Goal: Transaction & Acquisition: Book appointment/travel/reservation

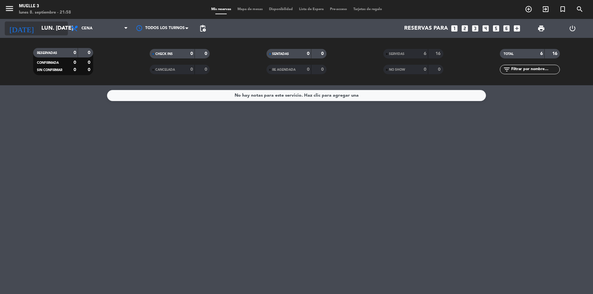
click at [57, 29] on input "lun. [DATE]" at bounding box center [73, 28] width 70 height 13
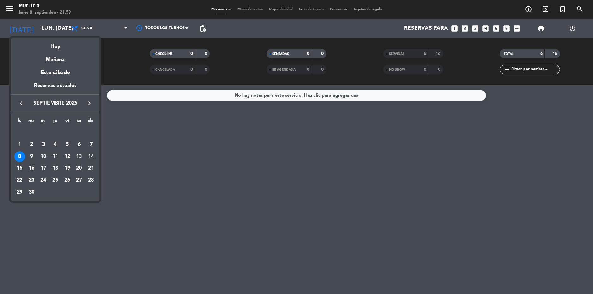
click at [92, 156] on div "14" at bounding box center [91, 156] width 11 height 11
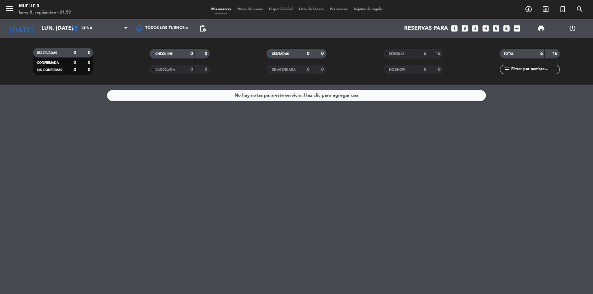
type input "dom. [DATE]"
click at [464, 28] on icon "looks_two" at bounding box center [465, 28] width 8 height 8
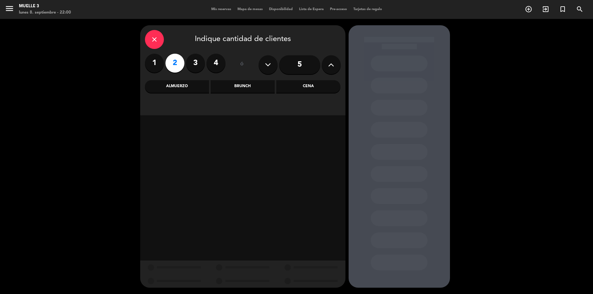
click at [318, 90] on div "Cena" at bounding box center [308, 86] width 64 height 13
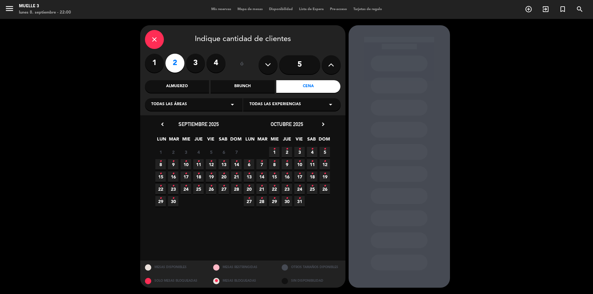
click at [237, 165] on icon "•" at bounding box center [236, 161] width 2 height 10
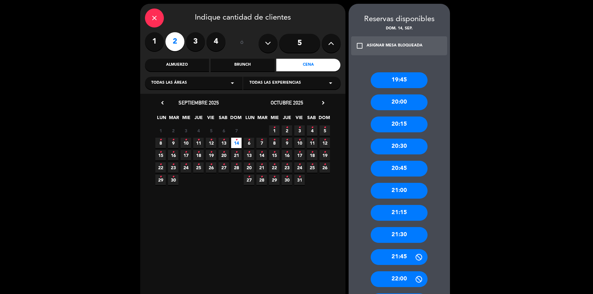
scroll to position [32, 0]
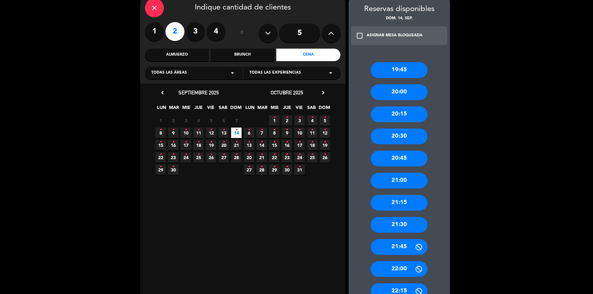
click at [436, 134] on div "19:45 20:00 20:15 20:30 20:45 21:00 21:15 21:30 21:45 22:00 22:15 22:30 22:45 2…" at bounding box center [399, 244] width 101 height 389
click at [437, 53] on div "19:45 20:00 20:15 20:30 20:45 21:00 21:15 21:30 21:45 22:00 22:15 22:30 22:45 2…" at bounding box center [399, 244] width 101 height 389
click at [442, 54] on div "19:45 20:00 20:15 20:30 20:45 21:00 21:15 21:30 21:45 22:00 22:15 22:30 22:45 2…" at bounding box center [399, 244] width 101 height 389
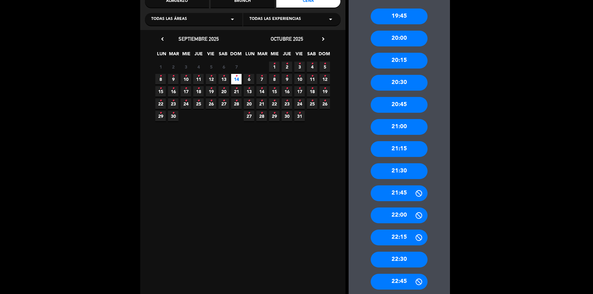
scroll to position [95, 0]
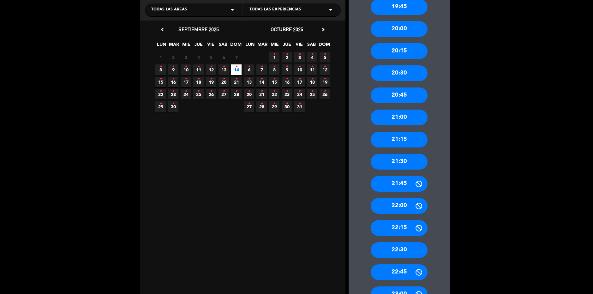
click at [402, 141] on div "21:15" at bounding box center [399, 140] width 57 height 16
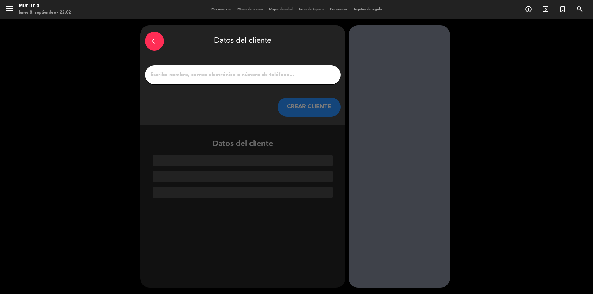
scroll to position [0, 0]
click at [233, 74] on input "1" at bounding box center [243, 74] width 186 height 9
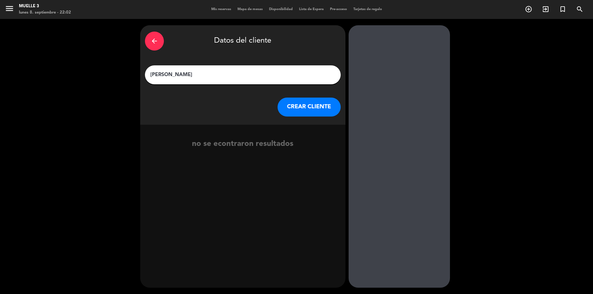
type input "[PERSON_NAME]"
click at [310, 110] on button "CREAR CLIENTE" at bounding box center [309, 107] width 63 height 19
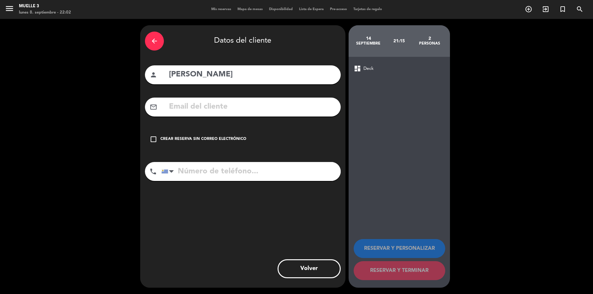
click at [206, 173] on input "tel" at bounding box center [250, 171] width 179 height 19
click at [209, 137] on div "Crear reserva sin correo electrónico" at bounding box center [203, 139] width 86 height 6
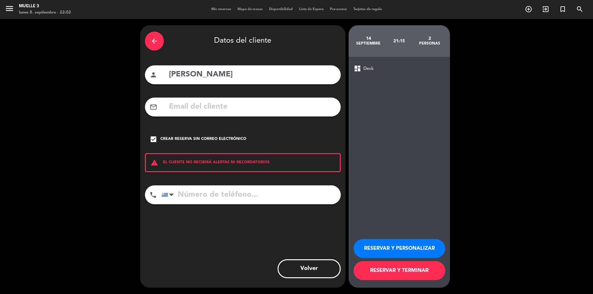
click at [211, 197] on input "tel" at bounding box center [250, 194] width 179 height 19
type input "096709896"
click at [157, 40] on icon "arrow_back" at bounding box center [155, 41] width 8 height 8
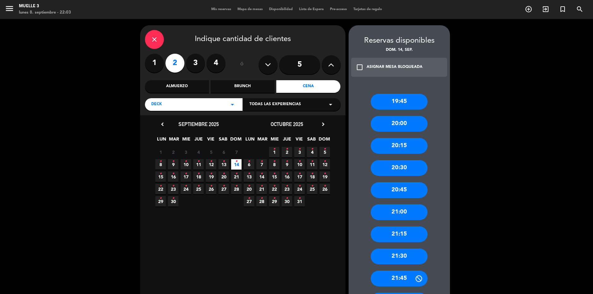
click at [402, 236] on div "21:15" at bounding box center [399, 235] width 57 height 16
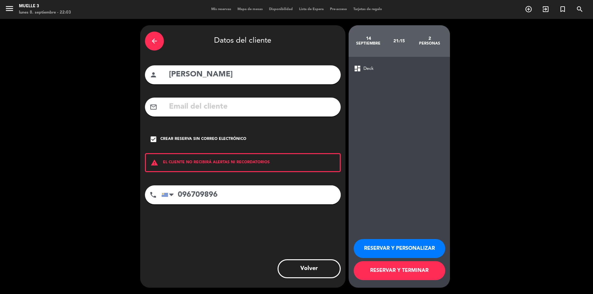
click at [393, 252] on button "RESERVAR Y PERSONALIZAR" at bounding box center [400, 248] width 92 height 19
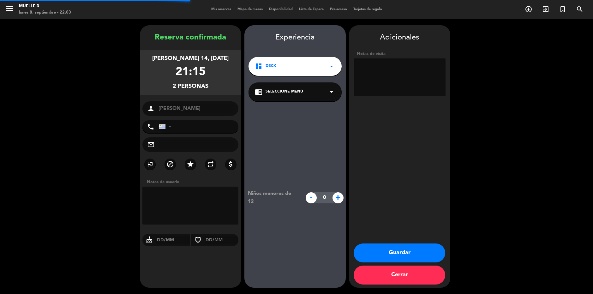
type input "[PHONE_NUMBER]"
click at [387, 72] on textarea at bounding box center [400, 77] width 92 height 38
type textarea "mesa contra el [PERSON_NAME]"
drag, startPoint x: 358, startPoint y: 67, endPoint x: 425, endPoint y: 69, distance: 66.4
click at [430, 67] on textarea at bounding box center [400, 77] width 92 height 38
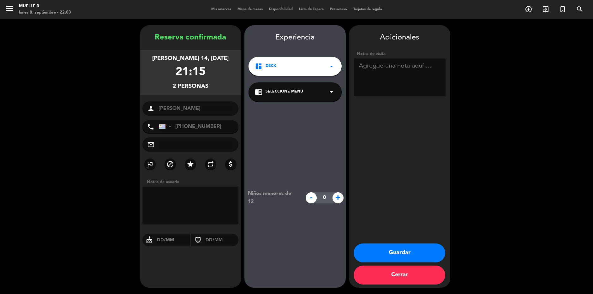
click at [412, 250] on button "Guardar" at bounding box center [400, 253] width 92 height 19
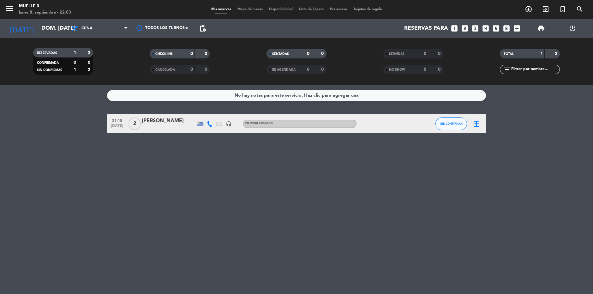
click at [155, 120] on div "[PERSON_NAME]" at bounding box center [169, 121] width 54 height 8
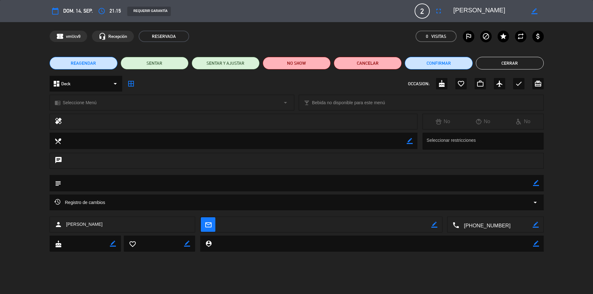
click at [535, 180] on div "border_color" at bounding box center [536, 183] width 6 height 16
click at [535, 183] on icon "border_color" at bounding box center [536, 183] width 6 height 6
paste textarea "mesa contra el [PERSON_NAME]"
click at [208, 185] on textarea at bounding box center [297, 183] width 472 height 16
type textarea "mesa contra el [PERSON_NAME]"
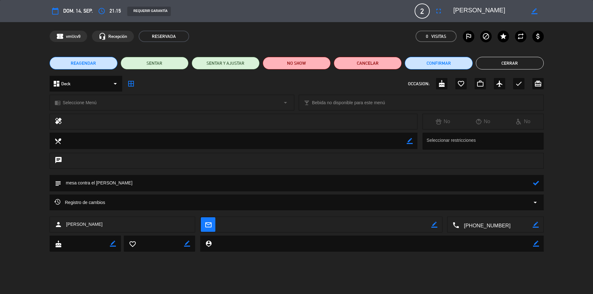
click at [536, 184] on icon at bounding box center [536, 183] width 6 height 6
click at [566, 94] on div "dashboard Deck arrow_drop_down border_all OCCASION: cake favorite_border work_o…" at bounding box center [296, 87] width 593 height 22
click at [518, 64] on button "Cerrar" at bounding box center [510, 63] width 68 height 13
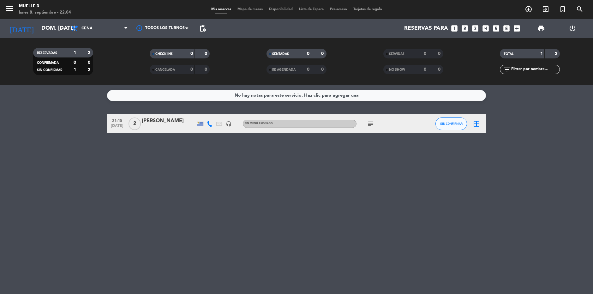
click at [370, 122] on icon "subject" at bounding box center [371, 124] width 8 height 8
click at [362, 170] on div "No hay notas para este servicio. Haz clic para agregar una 21:15 [DATE] 2 [PERS…" at bounding box center [296, 189] width 593 height 209
click at [224, 197] on div "No hay notas para este servicio. Haz clic para agregar una 21:15 [DATE] 2 [PERS…" at bounding box center [296, 189] width 593 height 209
click at [221, 163] on div "No hay notas para este servicio. Haz clic para agregar una 21:15 [DATE] 2 [PERS…" at bounding box center [296, 189] width 593 height 209
click at [186, 169] on div "No hay notas para este servicio. Haz clic para agregar una 21:15 [DATE] 2 [PERS…" at bounding box center [296, 189] width 593 height 209
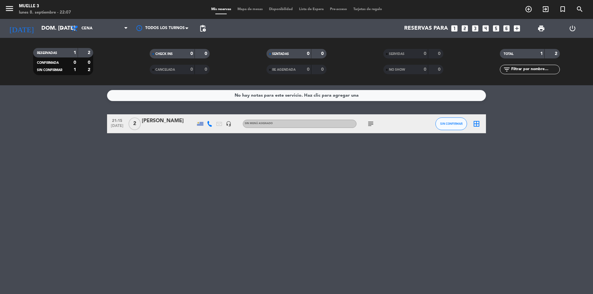
click at [159, 155] on div "No hay notas para este servicio. Haz clic para agregar una 21:15 [DATE] 2 [PERS…" at bounding box center [296, 189] width 593 height 209
click at [147, 177] on div "No hay notas para este servicio. Haz clic para agregar una 21:15 [DATE] 2 [PERS…" at bounding box center [296, 189] width 593 height 209
click at [371, 122] on icon "subject" at bounding box center [371, 124] width 8 height 8
click at [385, 163] on div "No hay notas para este servicio. Haz clic para agregar una 21:15 [DATE] 2 [PERS…" at bounding box center [296, 189] width 593 height 209
click at [9, 6] on icon "menu" at bounding box center [9, 8] width 9 height 9
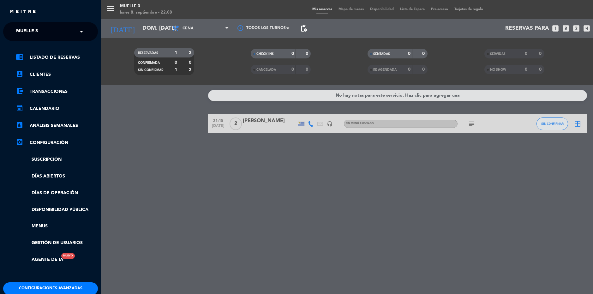
click at [166, 161] on div "menu Muelle 3 lunes 8. septiembre - 22:08 Mis reservas Mapa de mesas Disponibil…" at bounding box center [397, 147] width 593 height 294
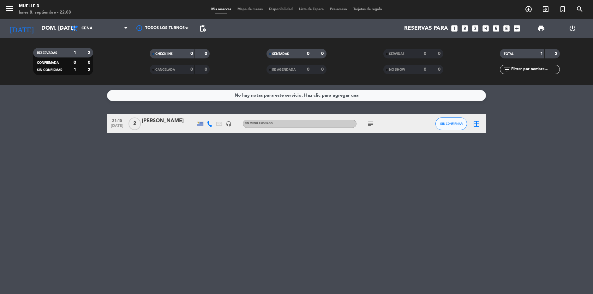
click at [367, 193] on div "No hay notas para este servicio. Haz clic para agregar una 21:15 [DATE] 2 [PERS…" at bounding box center [296, 189] width 593 height 209
click at [373, 121] on icon "subject" at bounding box center [371, 124] width 8 height 8
click at [368, 160] on div "No hay notas para este servicio. Haz clic para agregar una 21:15 [DATE] 2 [PERS…" at bounding box center [296, 189] width 593 height 209
click at [106, 28] on span "Cena" at bounding box center [99, 28] width 63 height 14
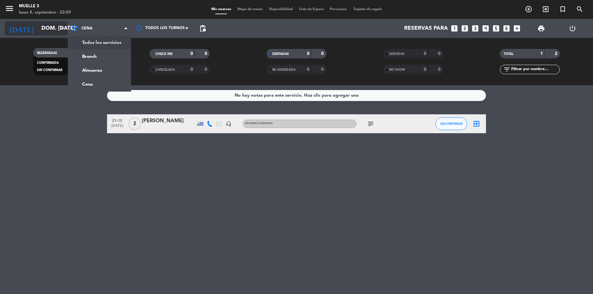
click at [58, 30] on input "dom. [DATE]" at bounding box center [73, 28] width 70 height 13
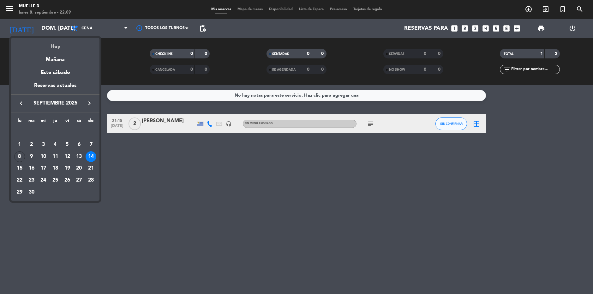
click at [54, 44] on div "Hoy" at bounding box center [55, 44] width 88 height 13
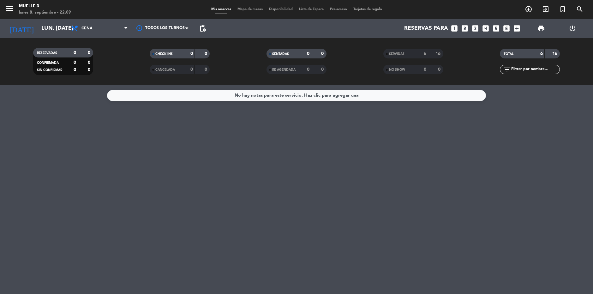
click at [55, 104] on div "No hay notas para este servicio. Haz clic para agregar una" at bounding box center [296, 189] width 593 height 209
click at [546, 123] on div "No hay notas para este servicio. Haz clic para agregar una" at bounding box center [296, 189] width 593 height 209
click at [202, 238] on div "No hay notas para este servicio. Haz clic para agregar una" at bounding box center [296, 189] width 593 height 209
click at [222, 222] on div "No hay notas para este servicio. Haz clic para agregar una" at bounding box center [296, 189] width 593 height 209
click at [41, 25] on input "lun. [DATE]" at bounding box center [73, 28] width 70 height 13
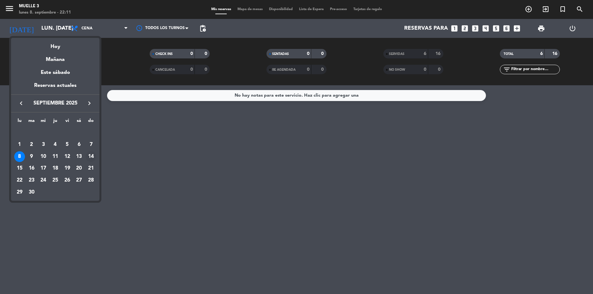
click at [89, 158] on div "14" at bounding box center [91, 156] width 11 height 11
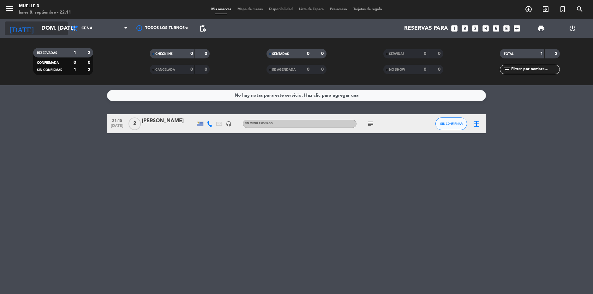
click at [38, 25] on input "dom. [DATE]" at bounding box center [73, 28] width 70 height 13
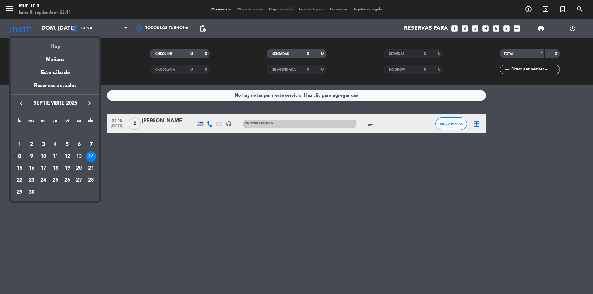
click at [47, 46] on div "Hoy" at bounding box center [55, 44] width 88 height 13
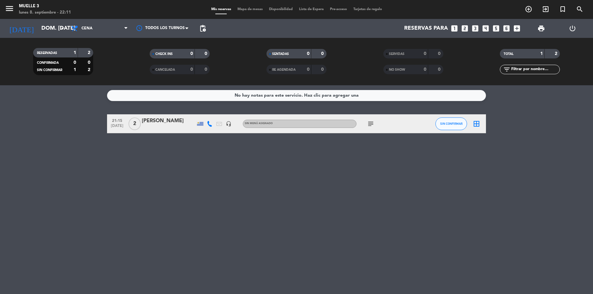
type input "lun. [DATE]"
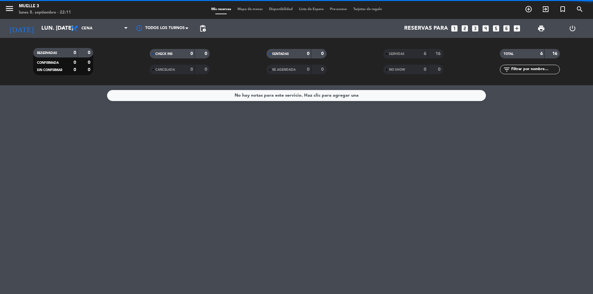
click at [55, 122] on div "No hay notas para este servicio. Haz clic para agregar una" at bounding box center [296, 189] width 593 height 209
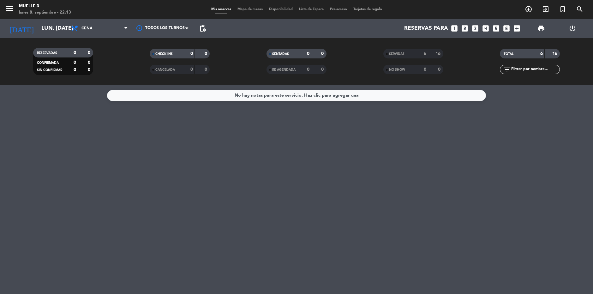
click at [229, 148] on div "No hay notas para este servicio. Haz clic para agregar una" at bounding box center [296, 189] width 593 height 209
click at [210, 166] on div "No hay notas para este servicio. Haz clic para agregar una" at bounding box center [296, 189] width 593 height 209
click at [370, 182] on div "No hay notas para este servicio. Haz clic para agregar una" at bounding box center [296, 189] width 593 height 209
